Goal: Check status: Check status

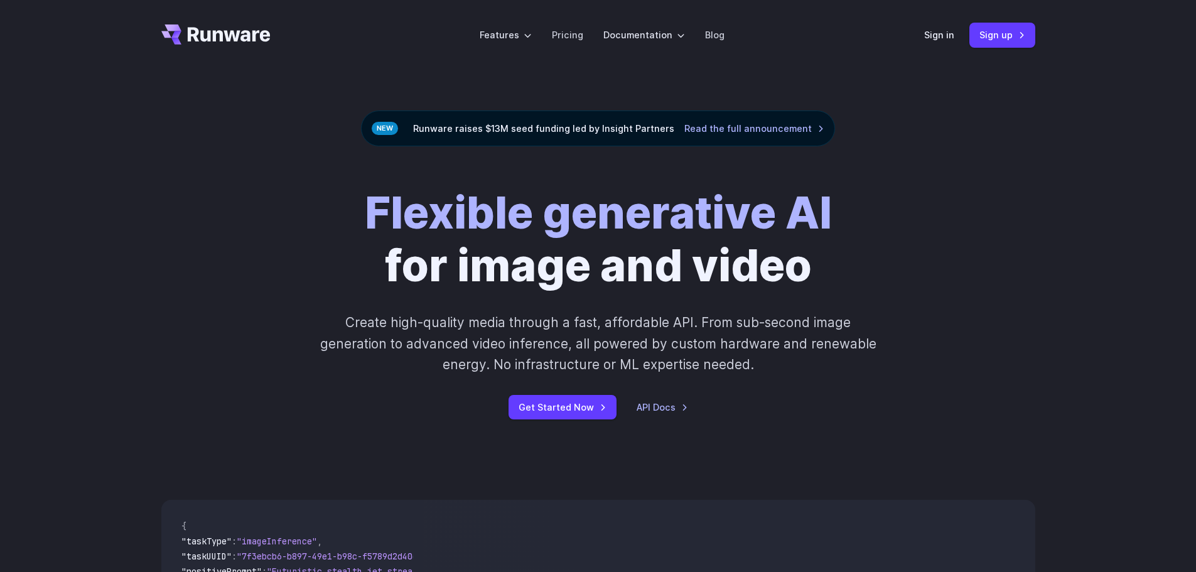
click at [926, 24] on div "Sign in Sign up" at bounding box center [979, 35] width 111 height 24
click at [931, 34] on link "Sign in" at bounding box center [939, 35] width 30 height 14
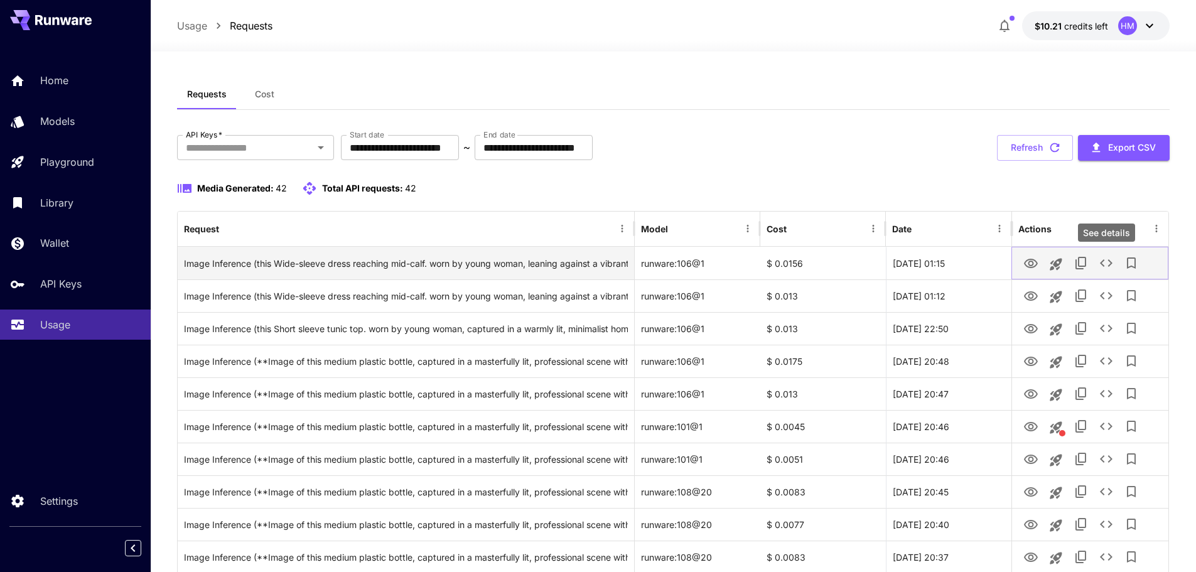
click at [1110, 262] on icon "See details" at bounding box center [1106, 263] width 13 height 8
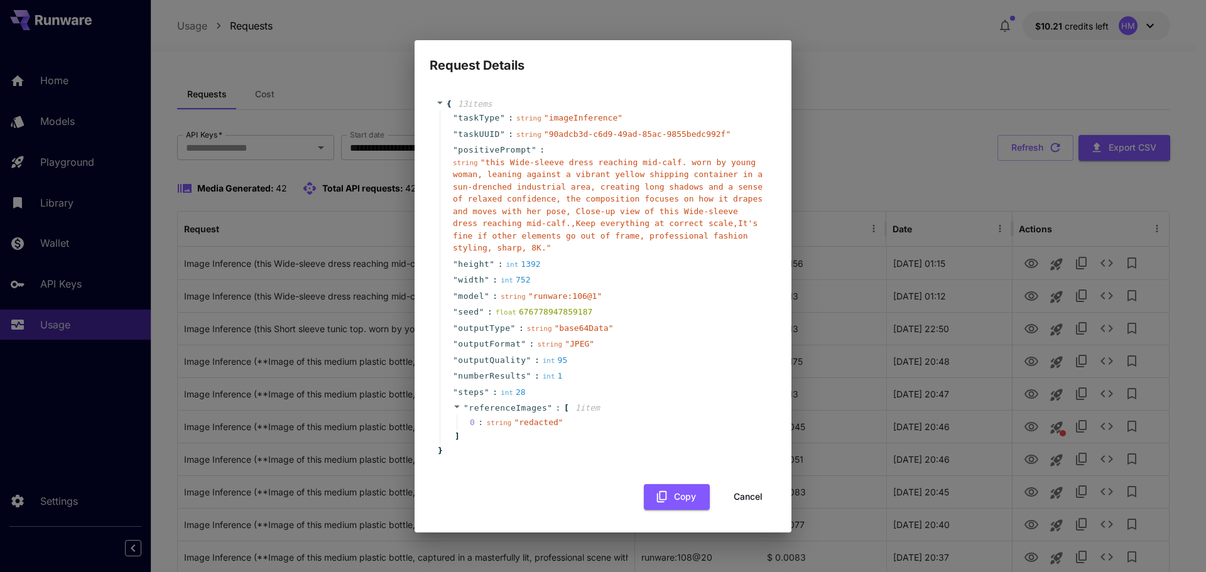
click at [743, 484] on button "Cancel" at bounding box center [748, 497] width 57 height 26
